Goal: Transaction & Acquisition: Obtain resource

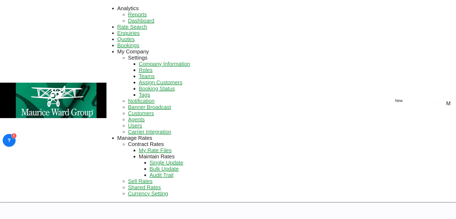
click at [117, 24] on link "Rate Search" at bounding box center [132, 27] width 30 height 6
